Goal: Information Seeking & Learning: Find specific fact

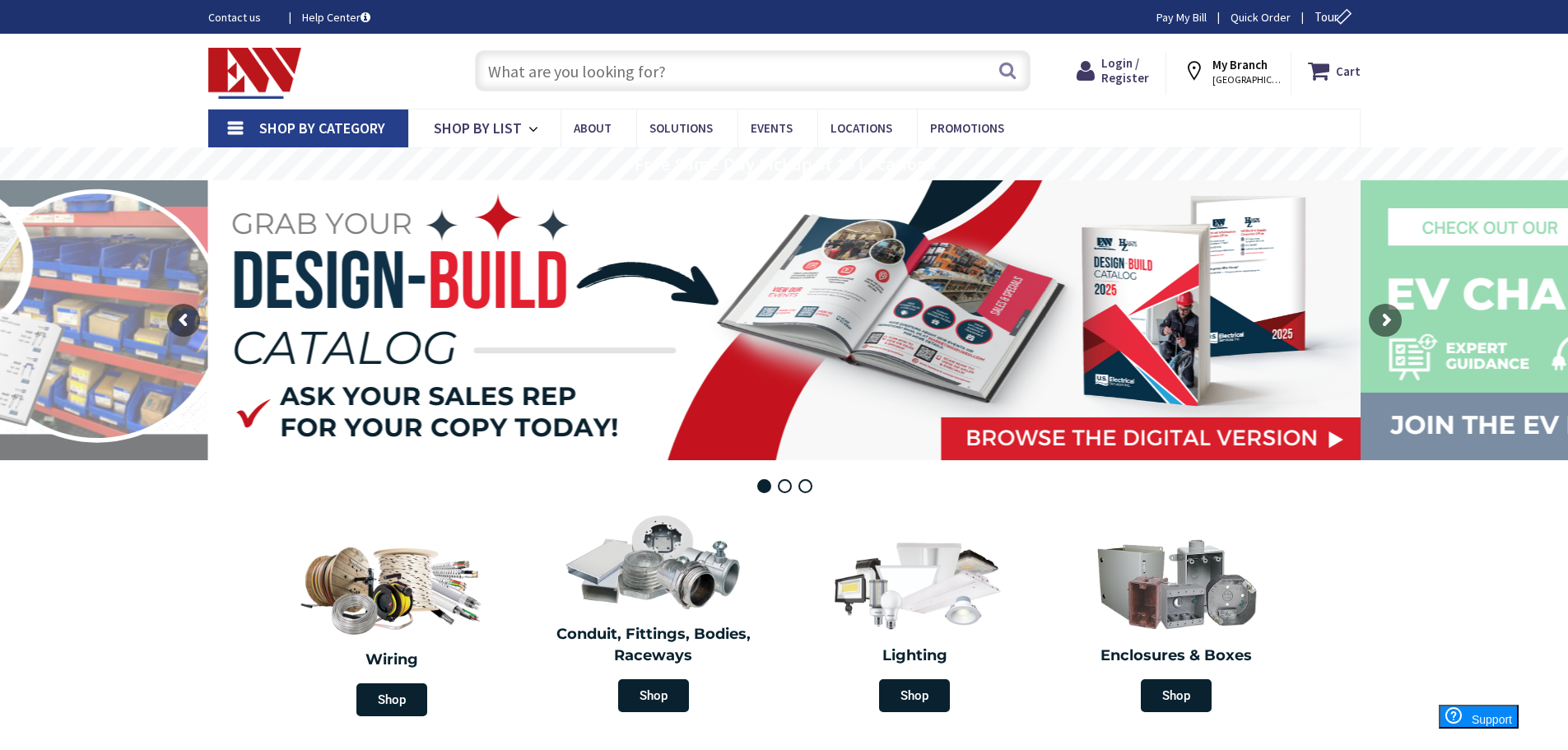
click at [548, 70] on input "text" at bounding box center [753, 70] width 556 height 41
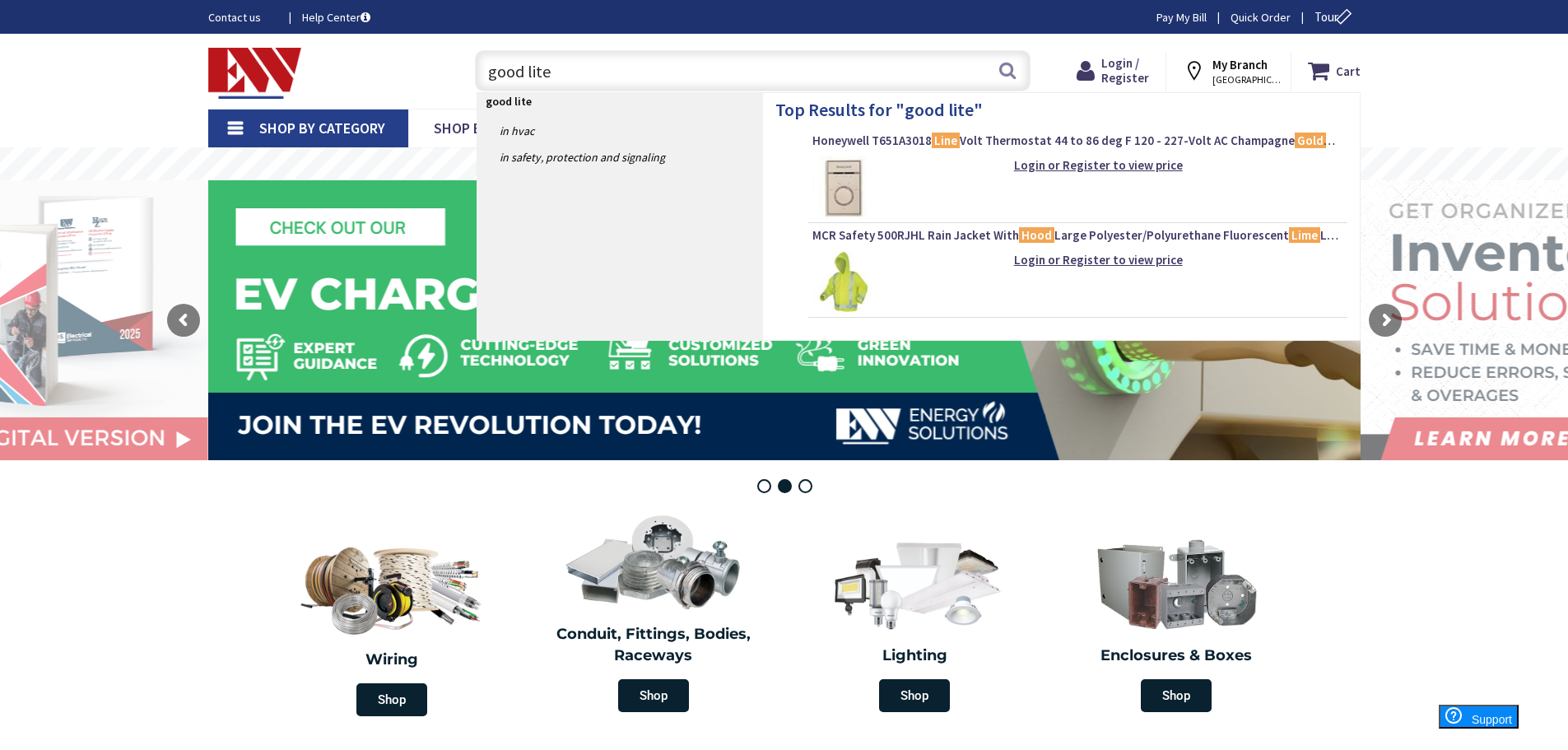
click at [513, 109] on strong "good lite" at bounding box center [509, 101] width 46 height 14
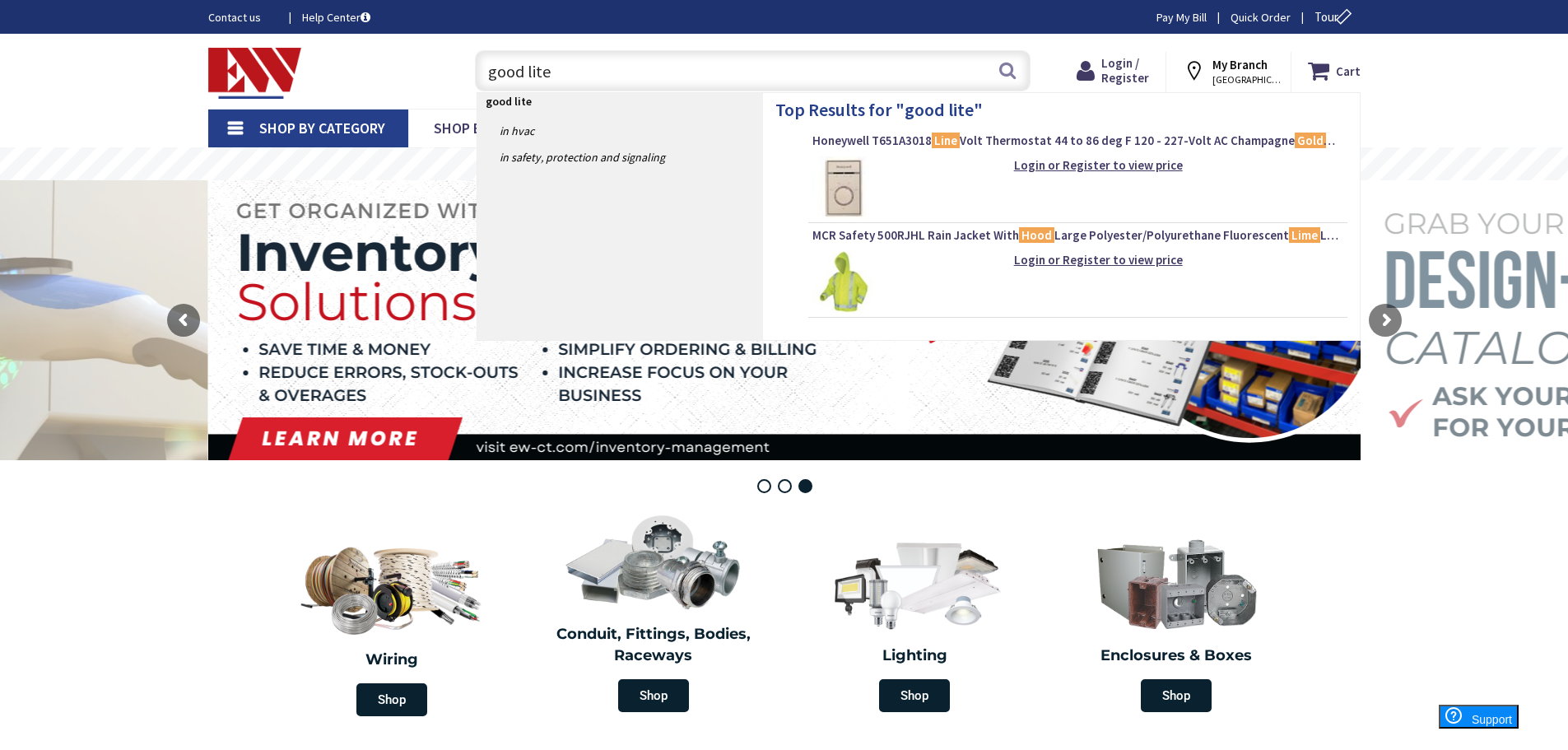
drag, startPoint x: 522, startPoint y: 66, endPoint x: 524, endPoint y: 82, distance: 16.1
click at [522, 66] on input "good lite" at bounding box center [753, 70] width 556 height 41
type input "goodlite"
